Goal: Navigation & Orientation: Find specific page/section

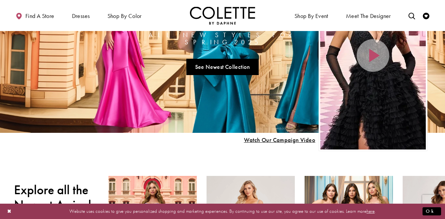
scroll to position [27, 0]
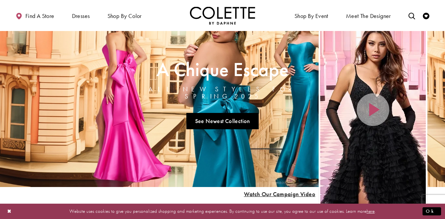
click at [271, 159] on link "Visit A Chique Escape All New Styles For Spring 2025 Page" at bounding box center [222, 95] width 445 height 183
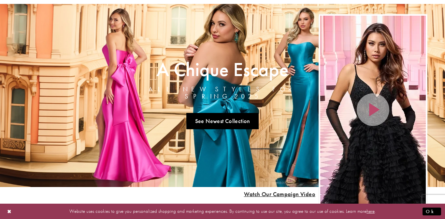
scroll to position [0, 0]
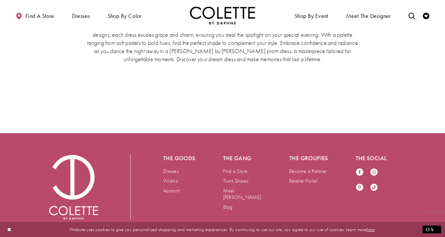
scroll to position [1498, 0]
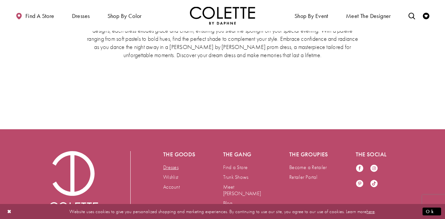
click at [169, 163] on link "Dresses" at bounding box center [170, 166] width 15 height 7
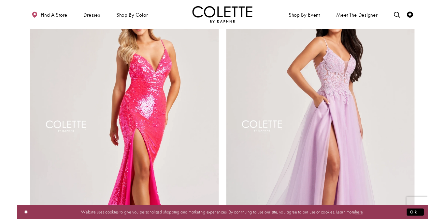
scroll to position [1167, 0]
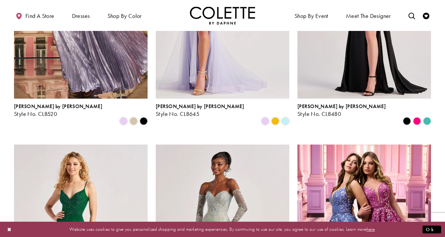
scroll to position [402, 0]
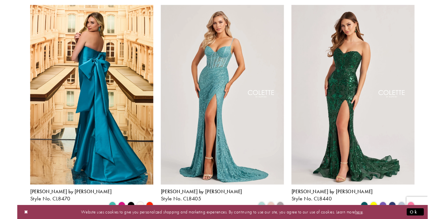
scroll to position [0, 0]
